Goal: Task Accomplishment & Management: Manage account settings

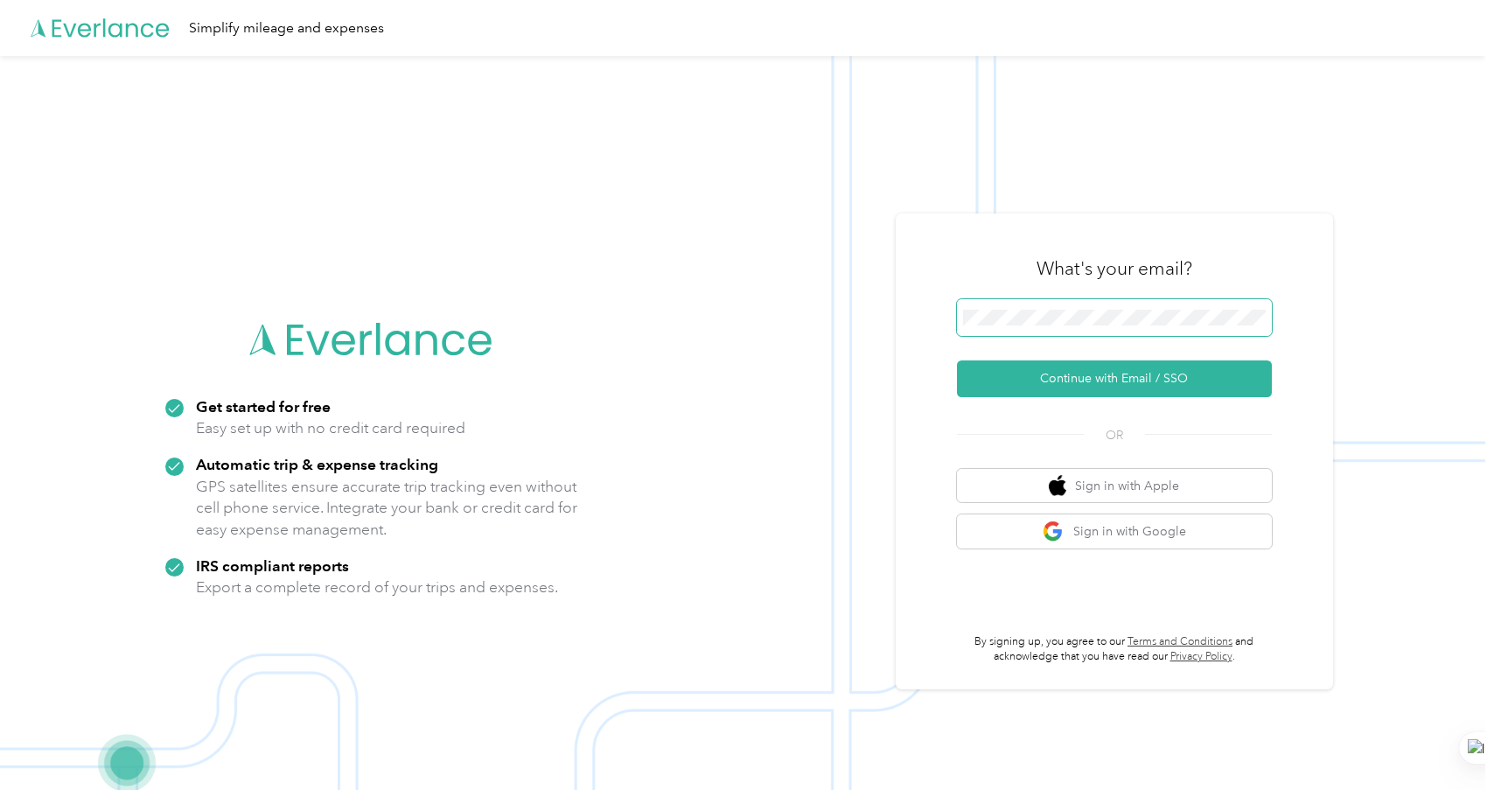
click at [1043, 325] on span at bounding box center [1114, 317] width 315 height 37
click at [1038, 386] on button "Continue with Email / SSO" at bounding box center [1114, 378] width 315 height 37
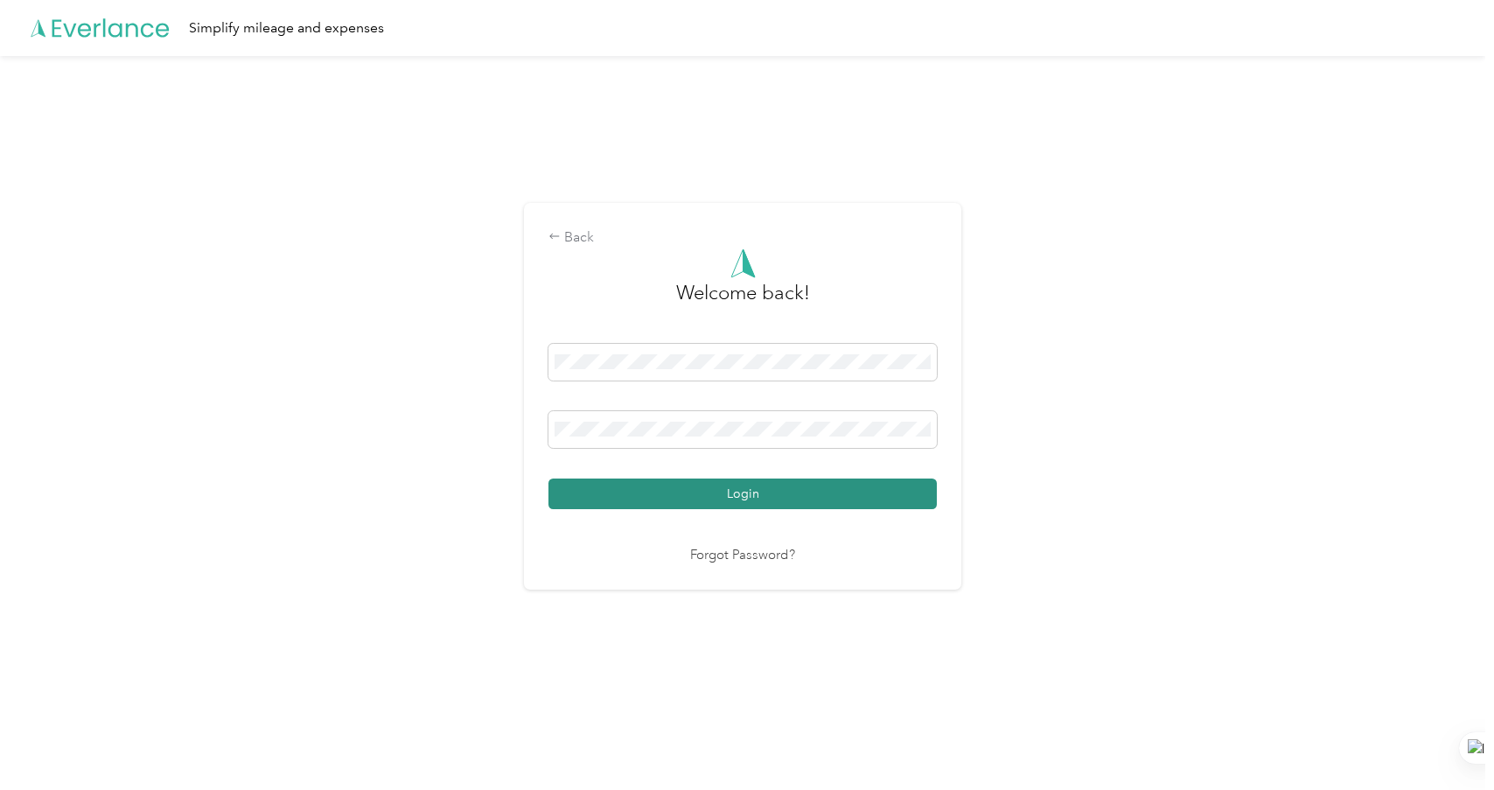
click at [614, 497] on button "Login" at bounding box center [743, 494] width 388 height 31
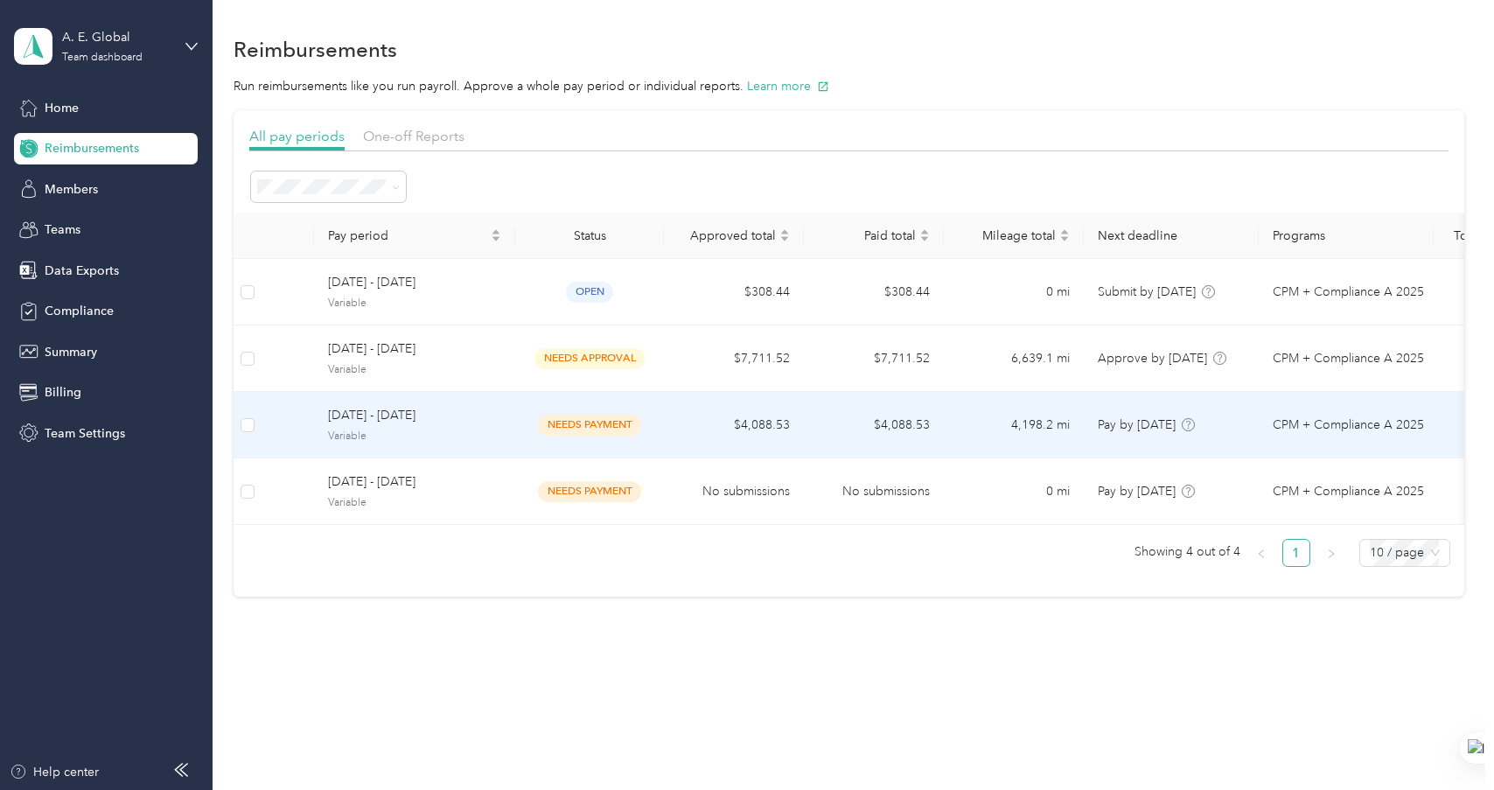
click at [491, 422] on span "[DATE] - [DATE]" at bounding box center [414, 415] width 173 height 19
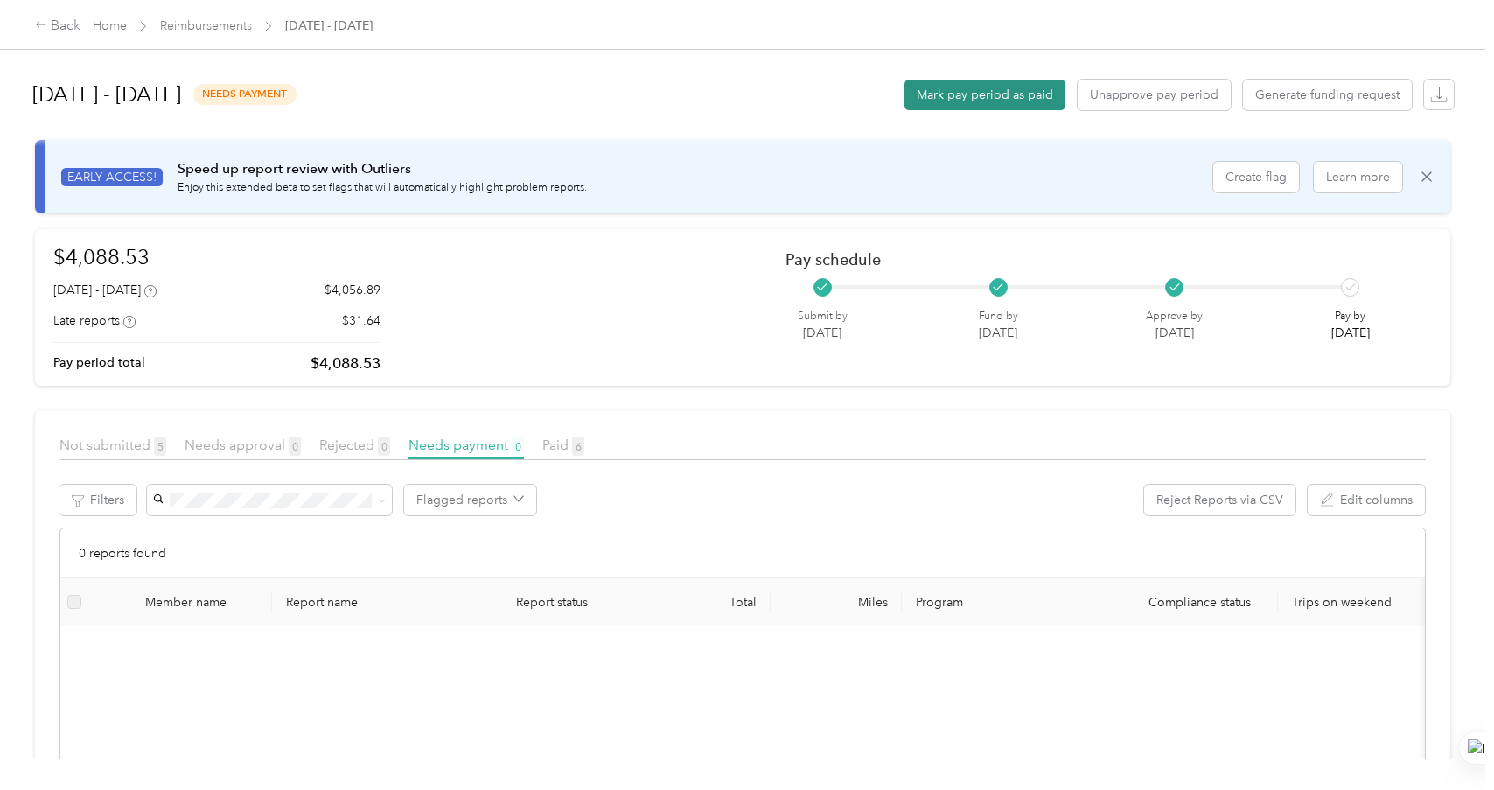
click at [962, 98] on button "Mark pay period as paid" at bounding box center [985, 95] width 161 height 31
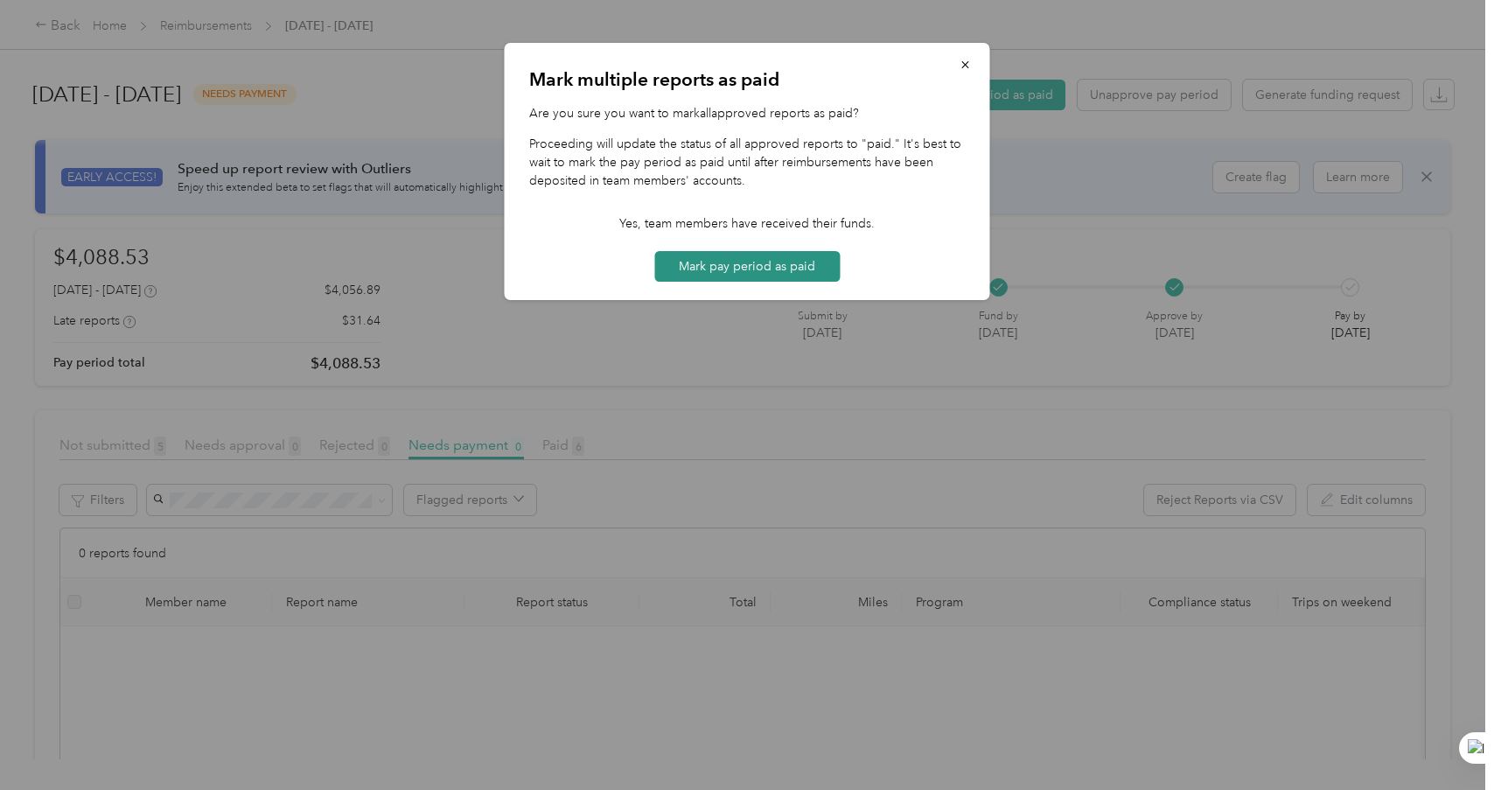
click at [721, 268] on button "Mark pay period as paid" at bounding box center [746, 266] width 185 height 31
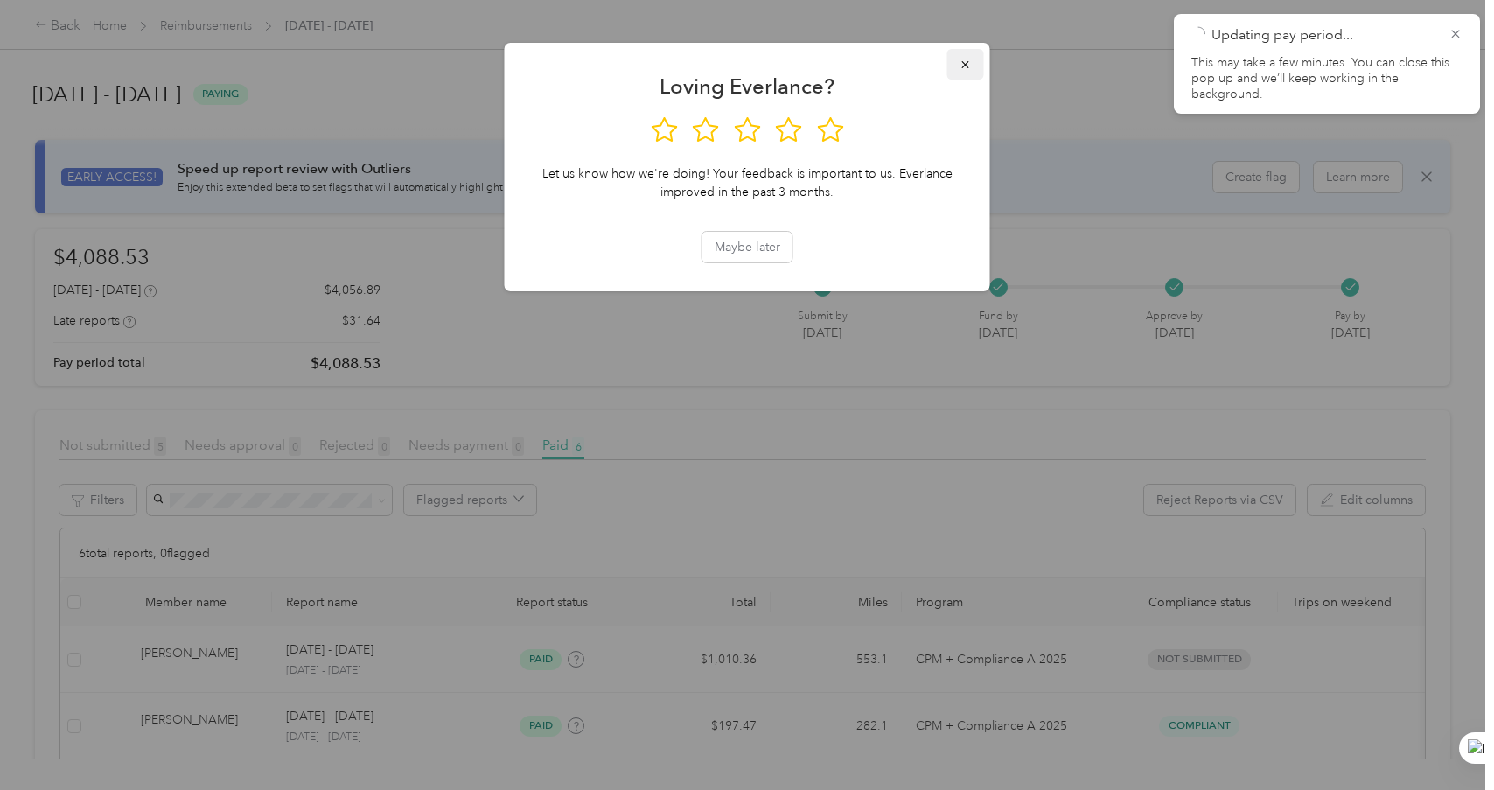
click at [968, 66] on icon "button" at bounding box center [966, 65] width 12 height 12
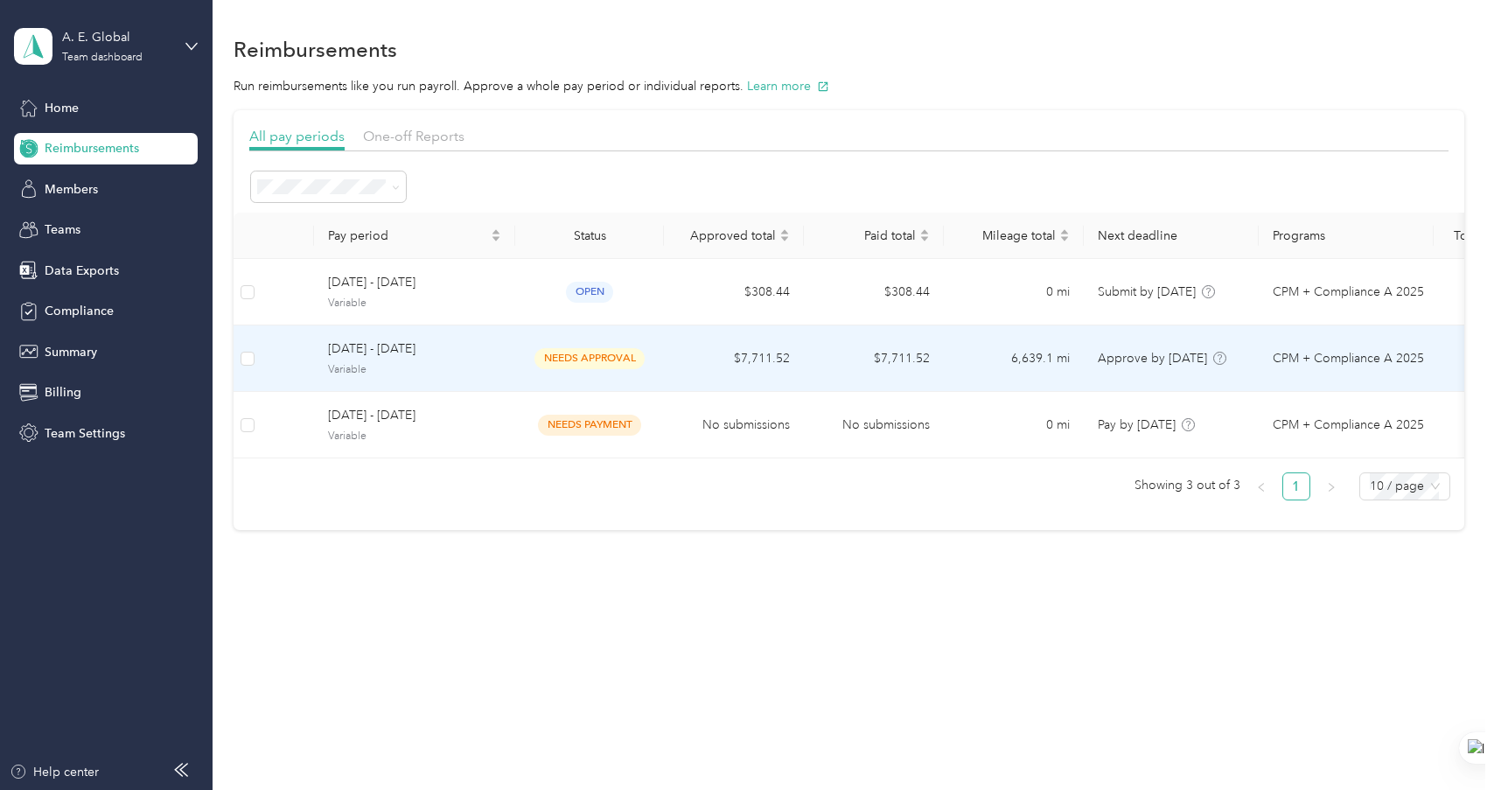
click at [704, 378] on td "$7,711.52" at bounding box center [734, 358] width 140 height 66
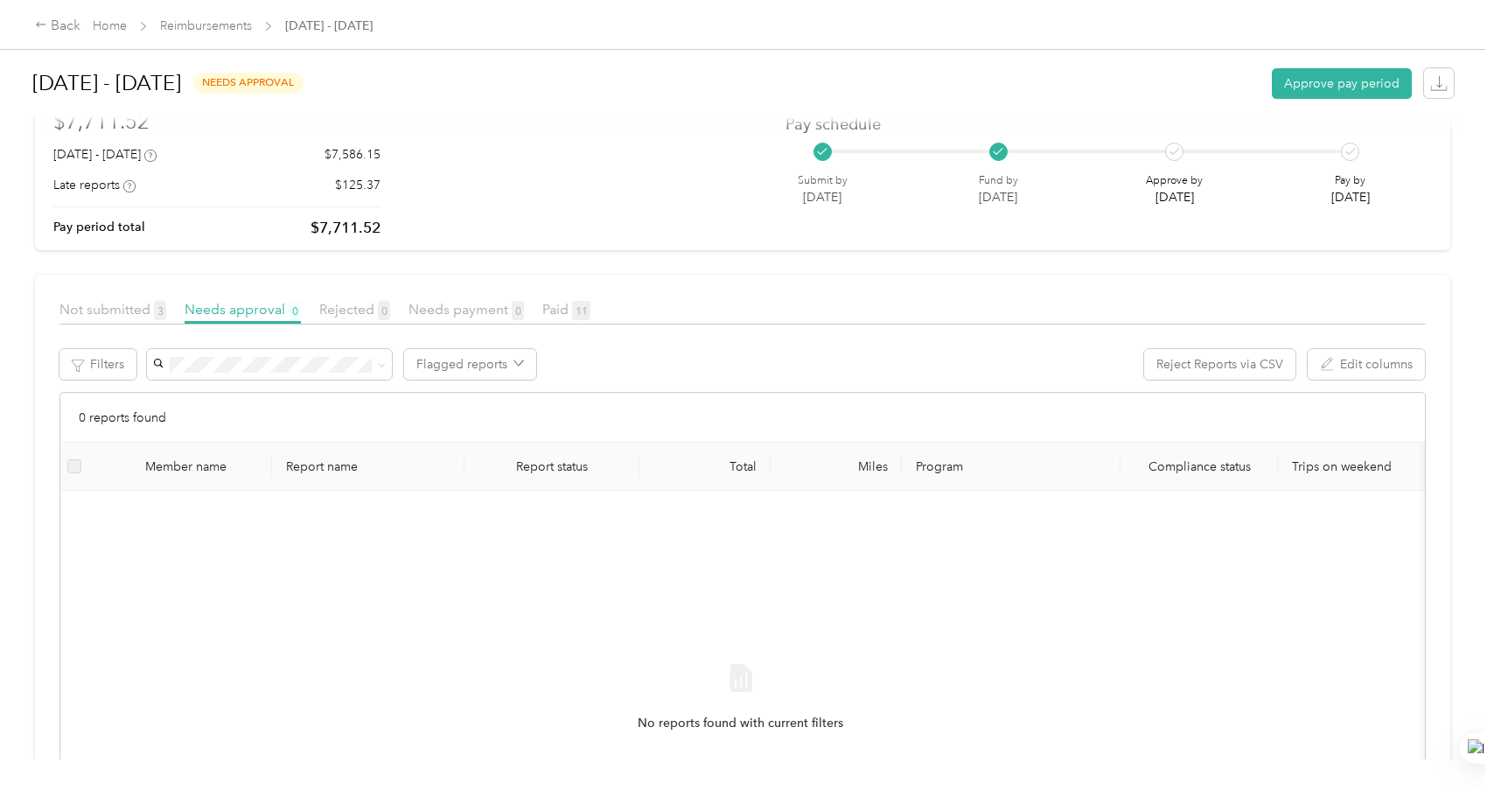
scroll to position [175, 0]
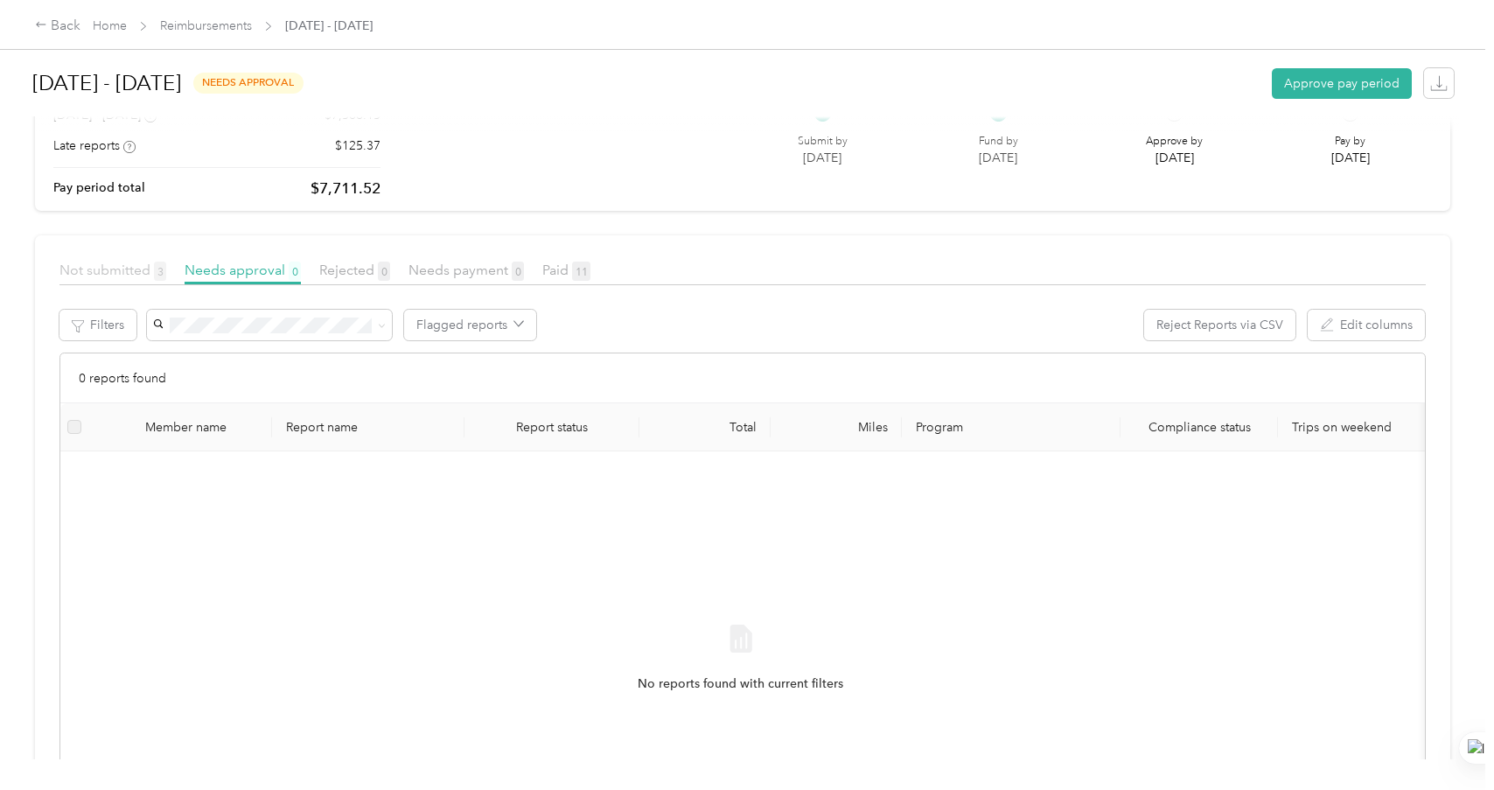
click at [93, 272] on span "Not submitted 3" at bounding box center [112, 270] width 107 height 17
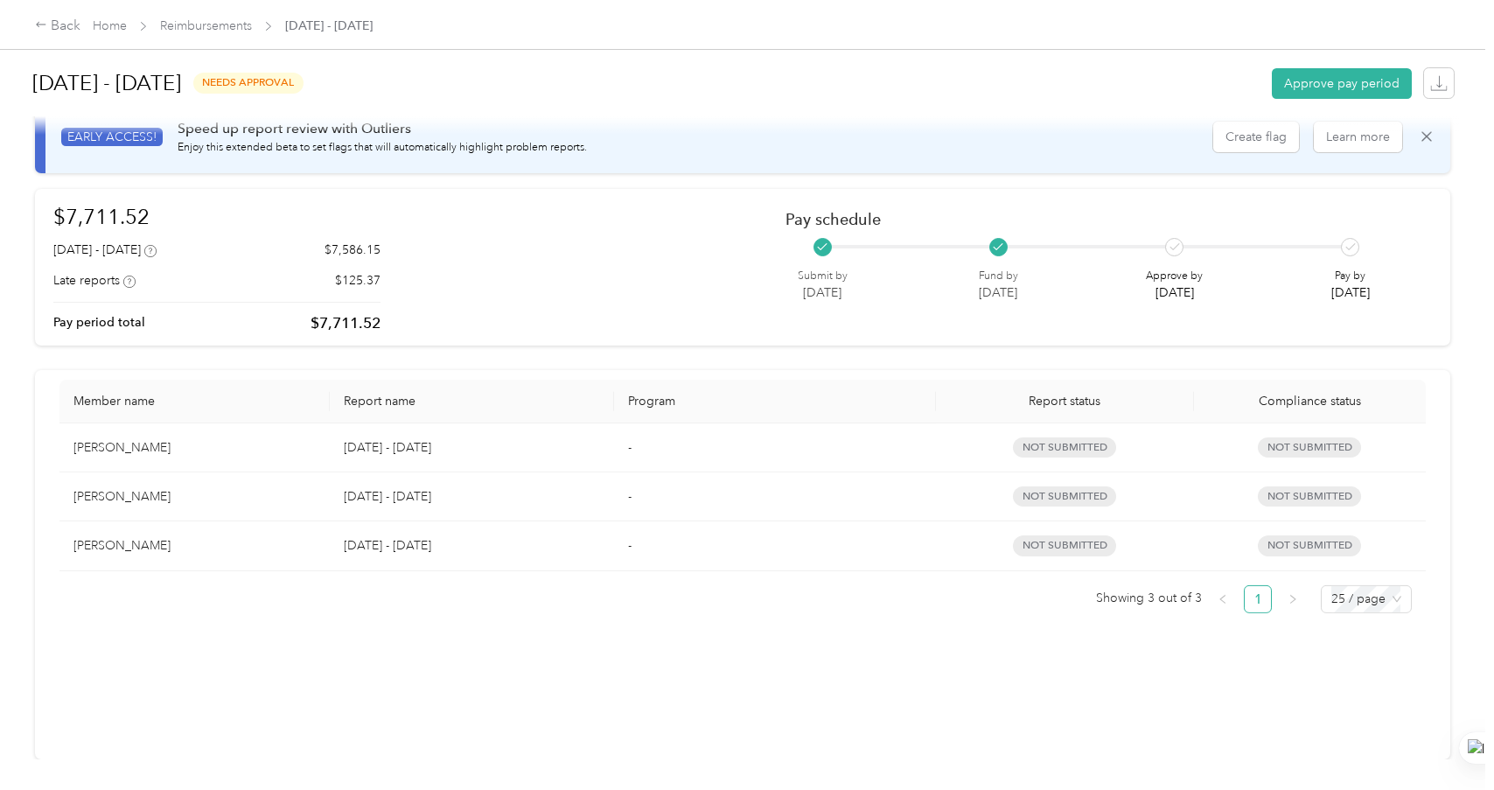
scroll to position [53, 0]
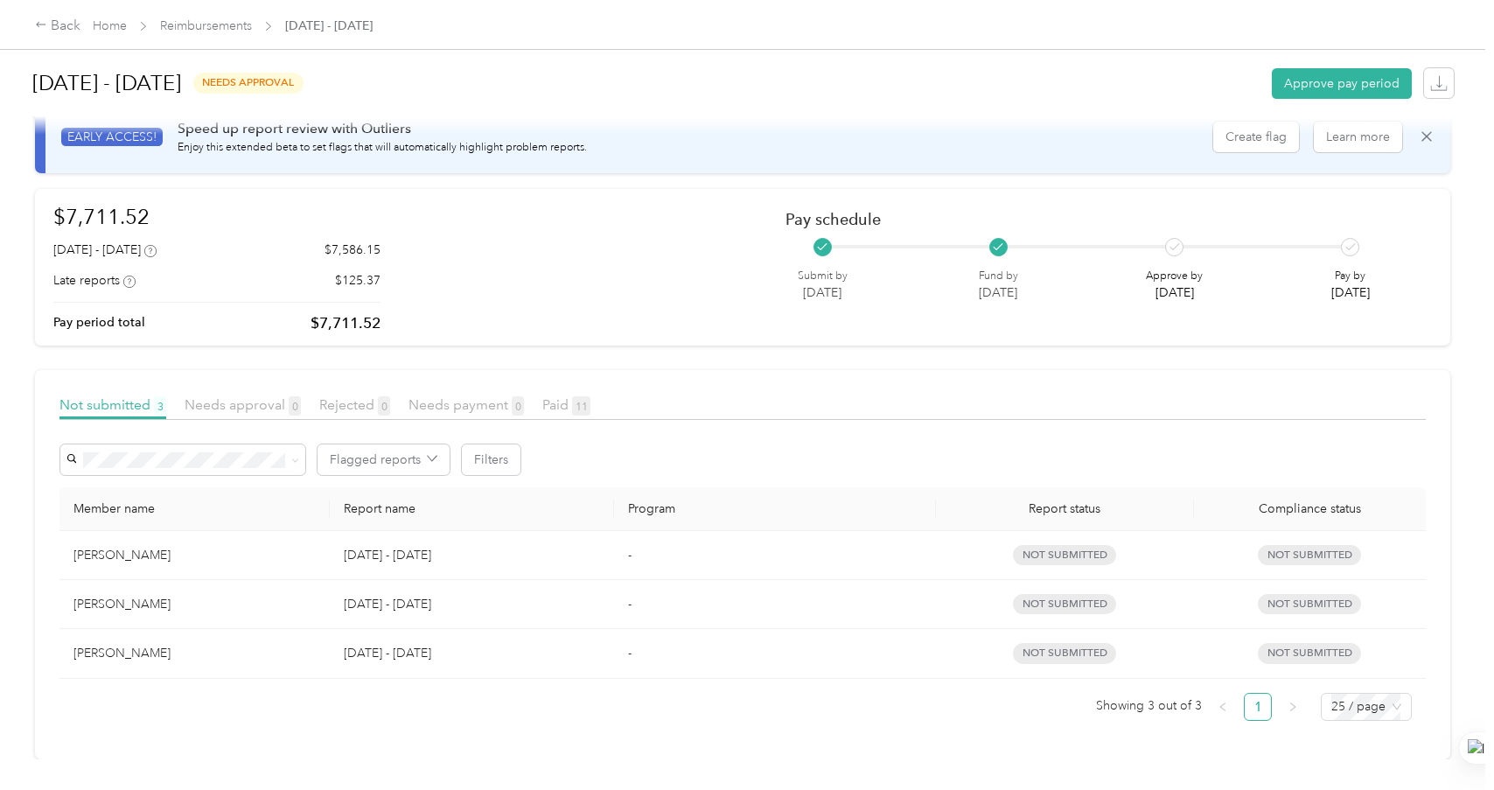
click at [122, 648] on div "[PERSON_NAME]" at bounding box center [194, 653] width 242 height 19
